Goal: Navigation & Orientation: Find specific page/section

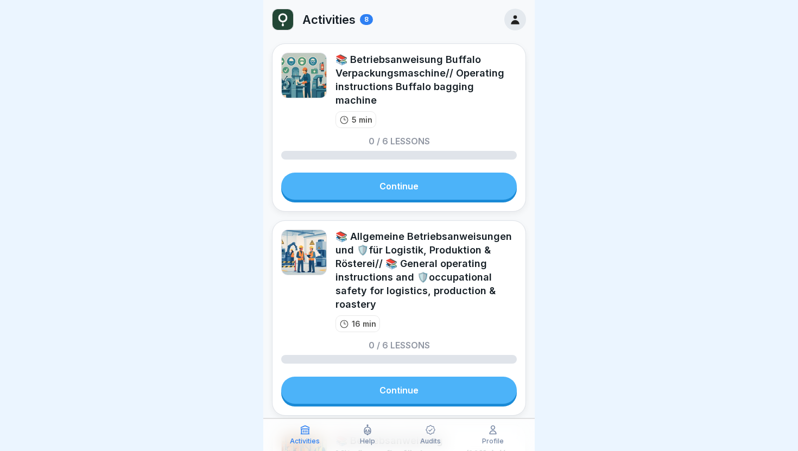
click at [286, 23] on img at bounding box center [283, 19] width 21 height 21
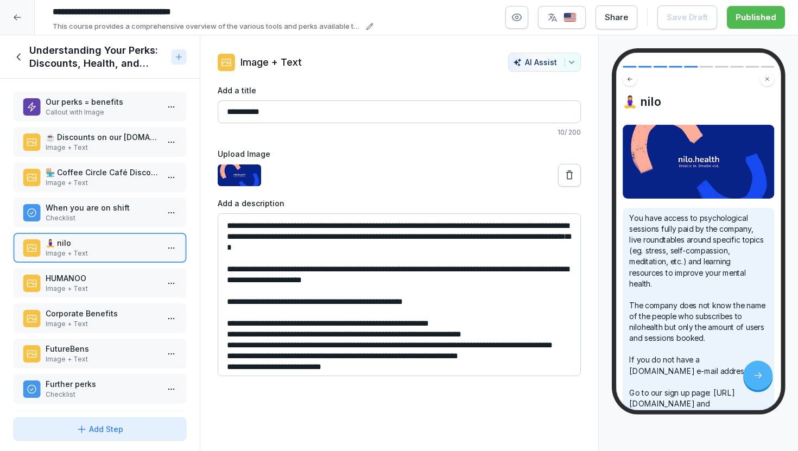
click at [19, 14] on icon at bounding box center [17, 17] width 9 height 9
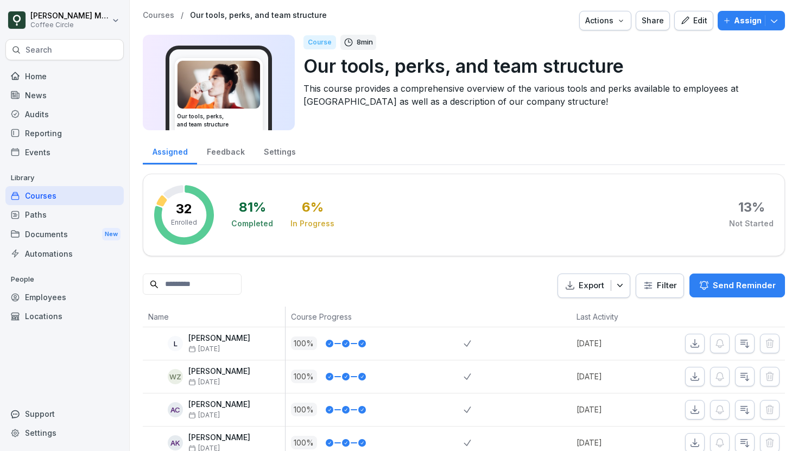
click at [49, 23] on html "[PERSON_NAME] Coffee Circle Search Home News Audits Reporting Events Library Co…" at bounding box center [399, 225] width 798 height 451
click at [50, 88] on html "[PERSON_NAME] Coffee Circle Search Home News Audits Reporting Events Library Co…" at bounding box center [399, 225] width 798 height 451
click at [54, 70] on div "Home" at bounding box center [64, 76] width 118 height 19
